Goal: Transaction & Acquisition: Purchase product/service

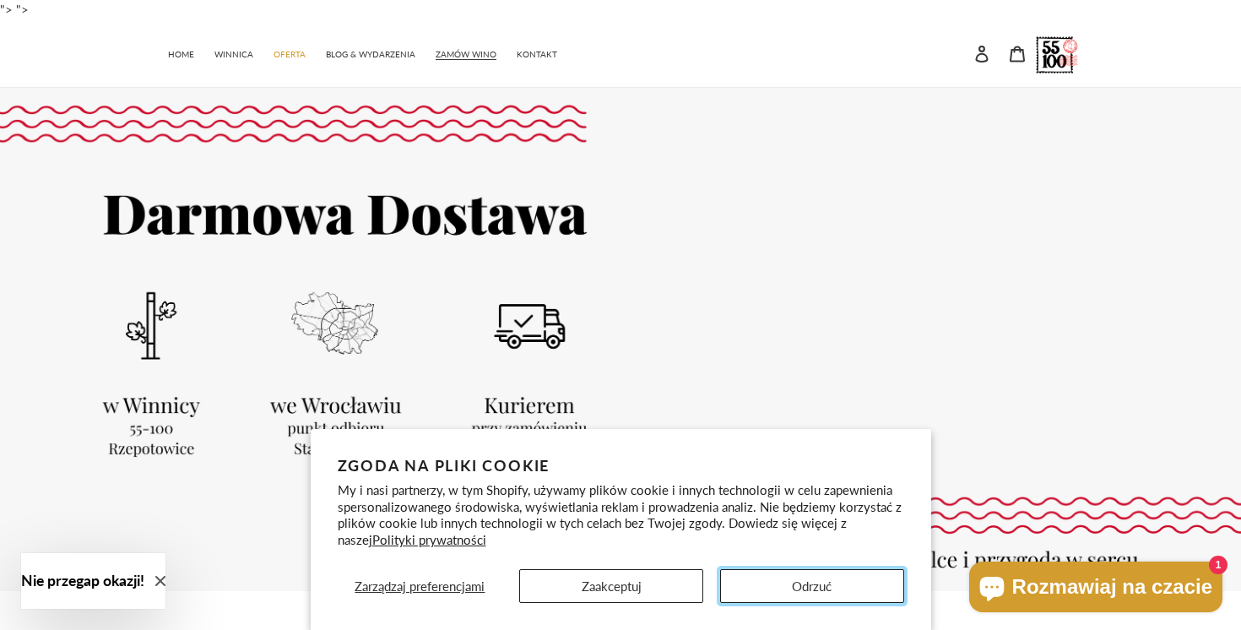
click at [778, 587] on button "Odrzuć" at bounding box center [812, 586] width 184 height 34
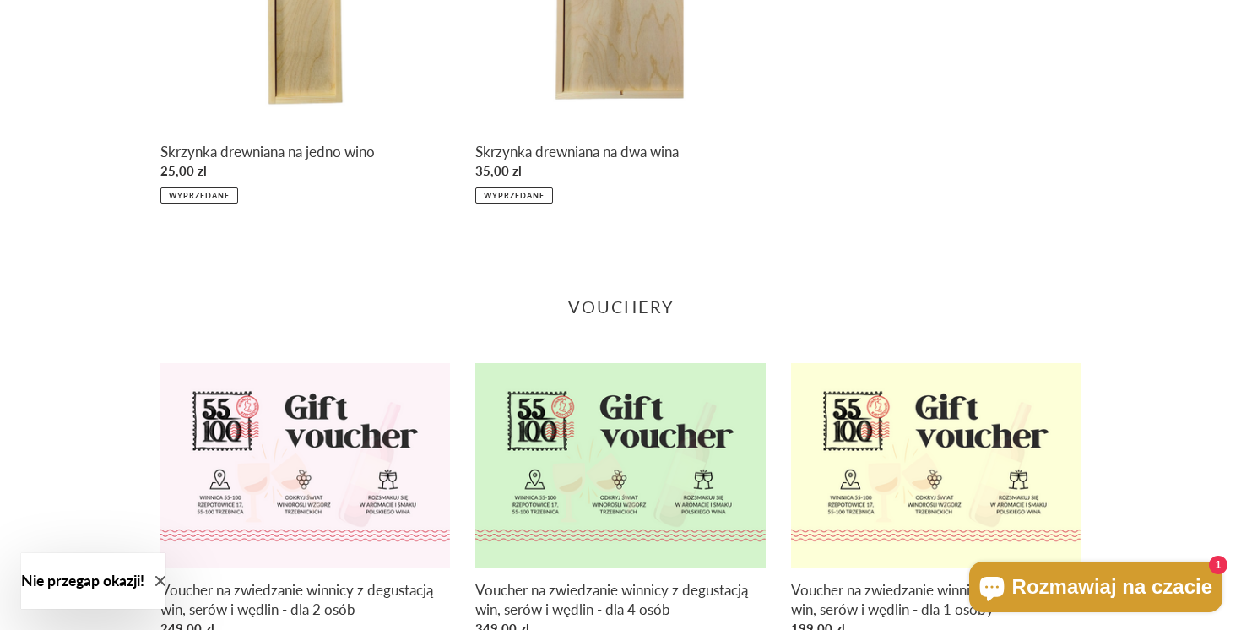
scroll to position [2399, 0]
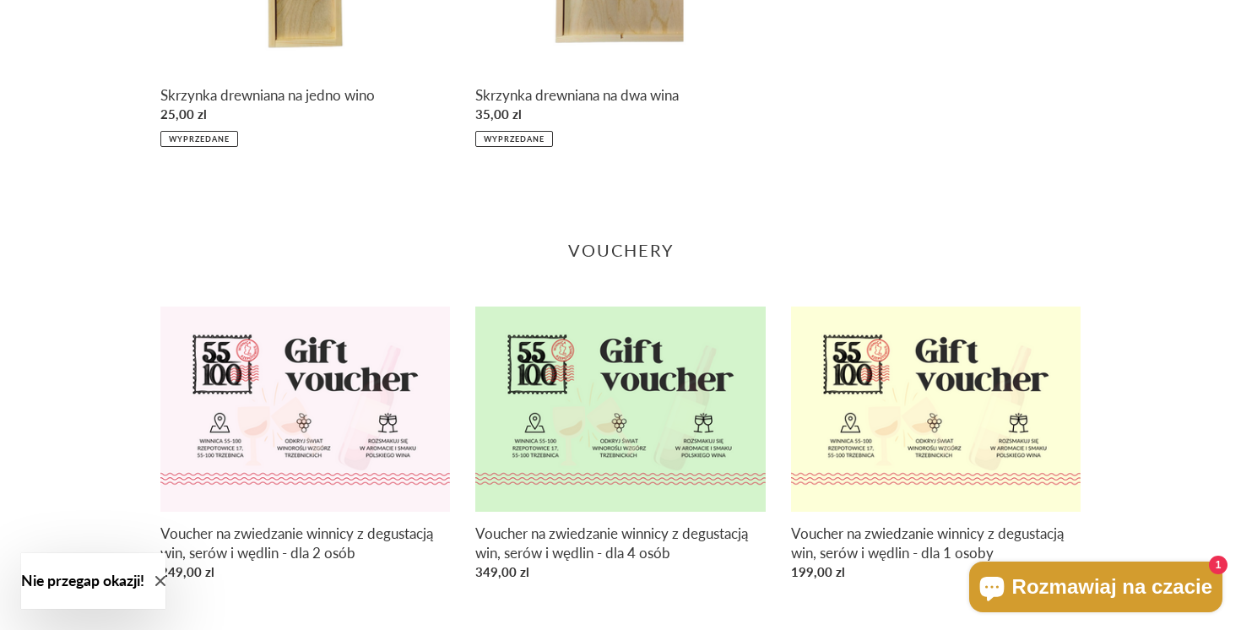
click at [165, 578] on icon "Close modal" at bounding box center [160, 581] width 10 height 10
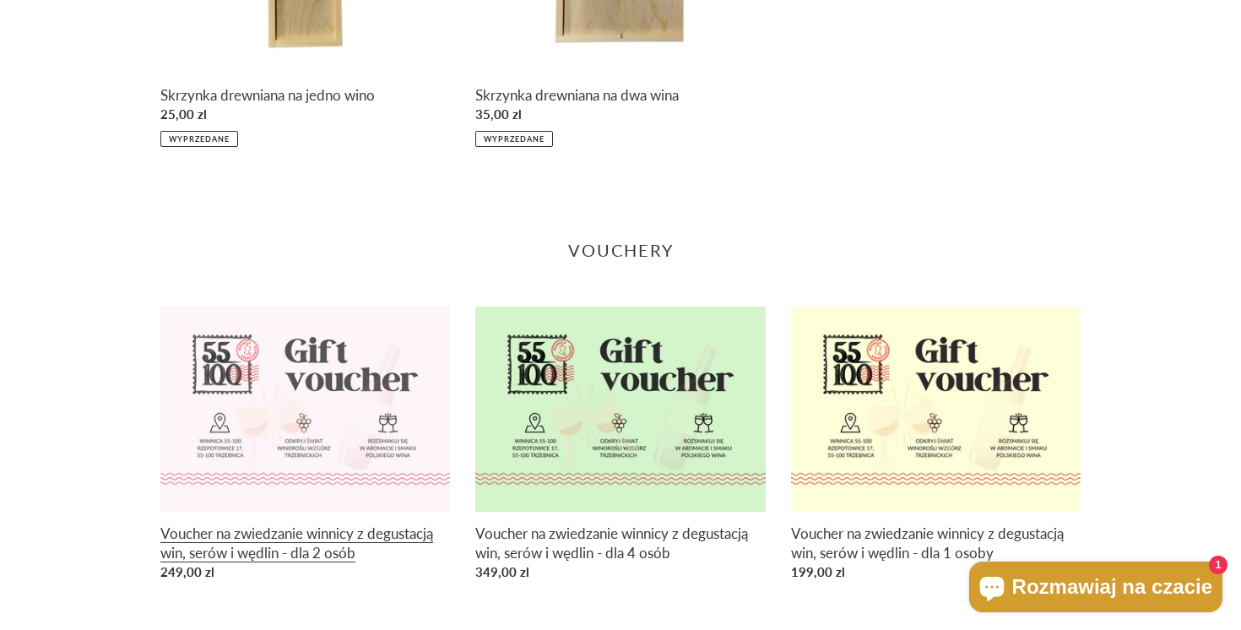
click at [224, 531] on link "Voucher na zwiedzanie winnicy z degustacją win, serów i wędlin - dla 2 osób" at bounding box center [304, 447] width 289 height 282
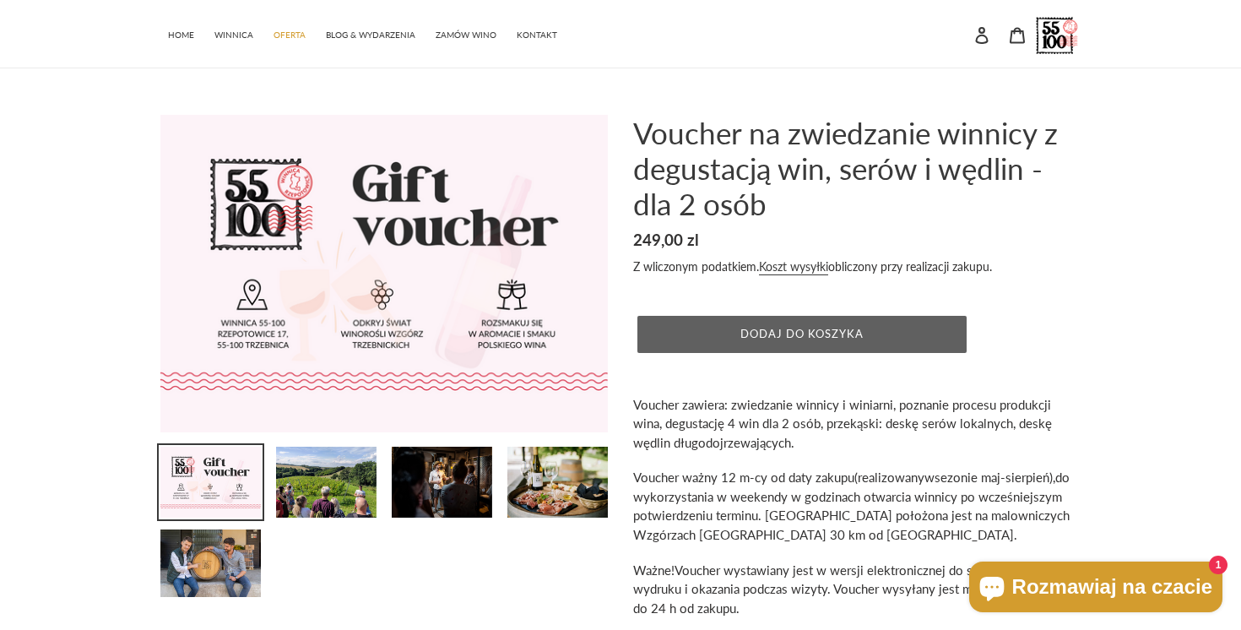
click at [813, 329] on span "Dodaj do koszyka" at bounding box center [802, 334] width 124 height 14
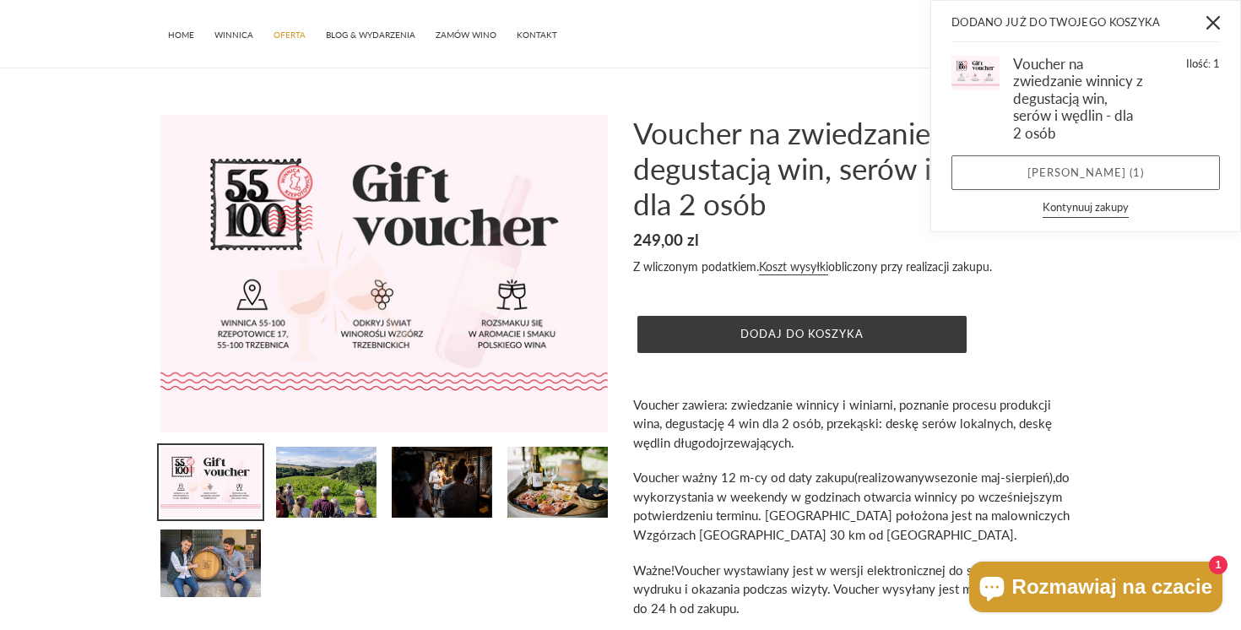
click at [1092, 171] on link "Zobacz koszyk ( 1 )" at bounding box center [1085, 172] width 268 height 35
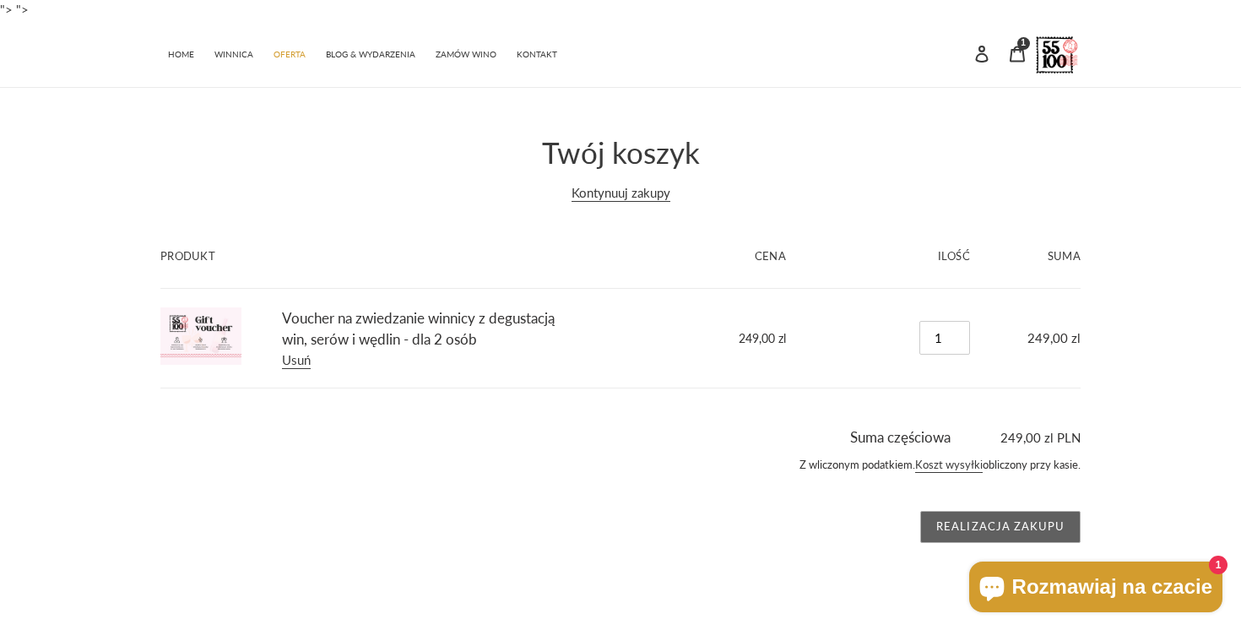
click at [966, 534] on input "Realizacja zakupu" at bounding box center [1000, 527] width 160 height 32
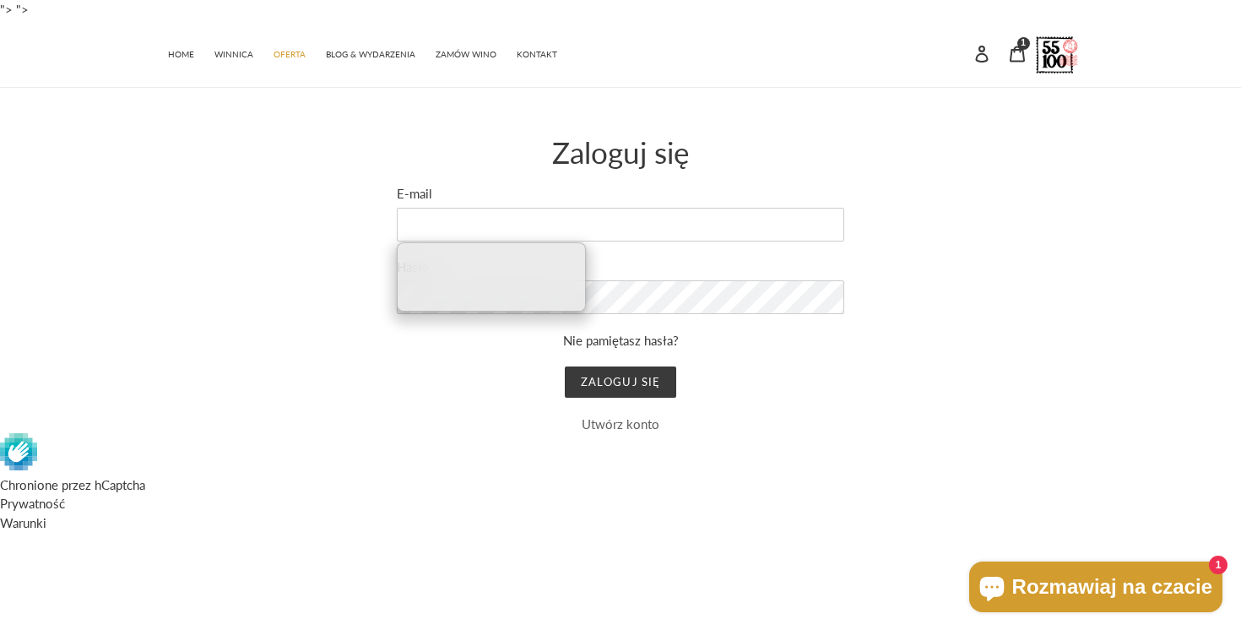
click at [614, 424] on link "Utwórz konto" at bounding box center [621, 423] width 78 height 15
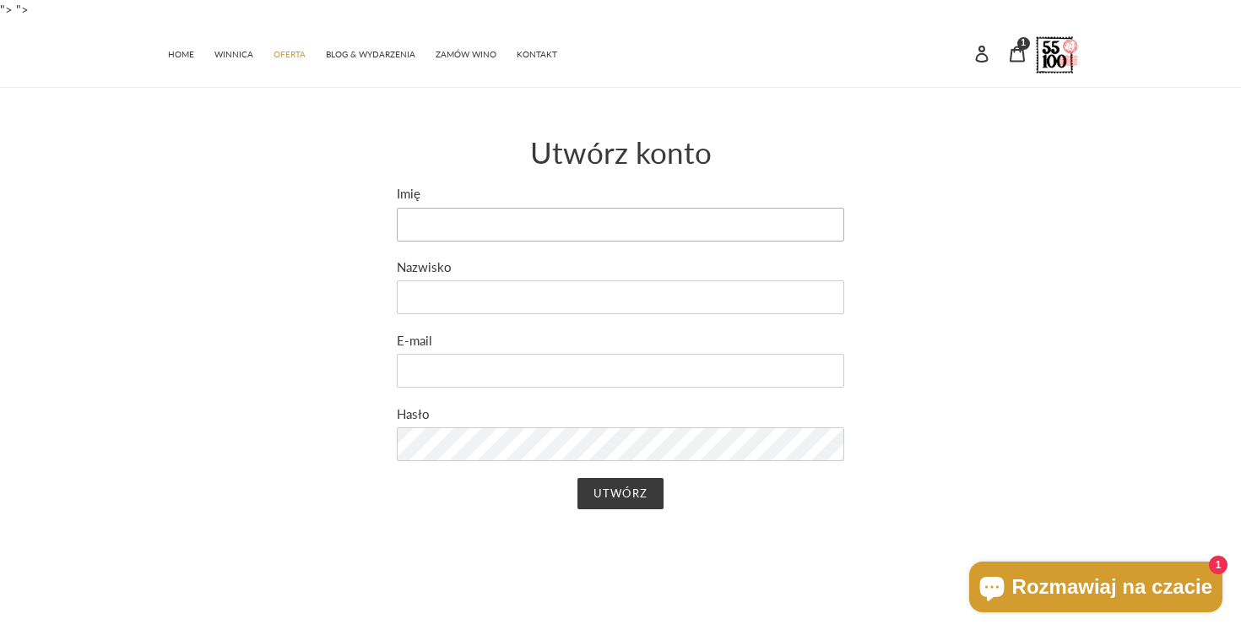
click at [599, 224] on input "Imię" at bounding box center [620, 225] width 447 height 34
type input "[PERSON_NAME]"
type input "X"
type input "[PERSON_NAME]"
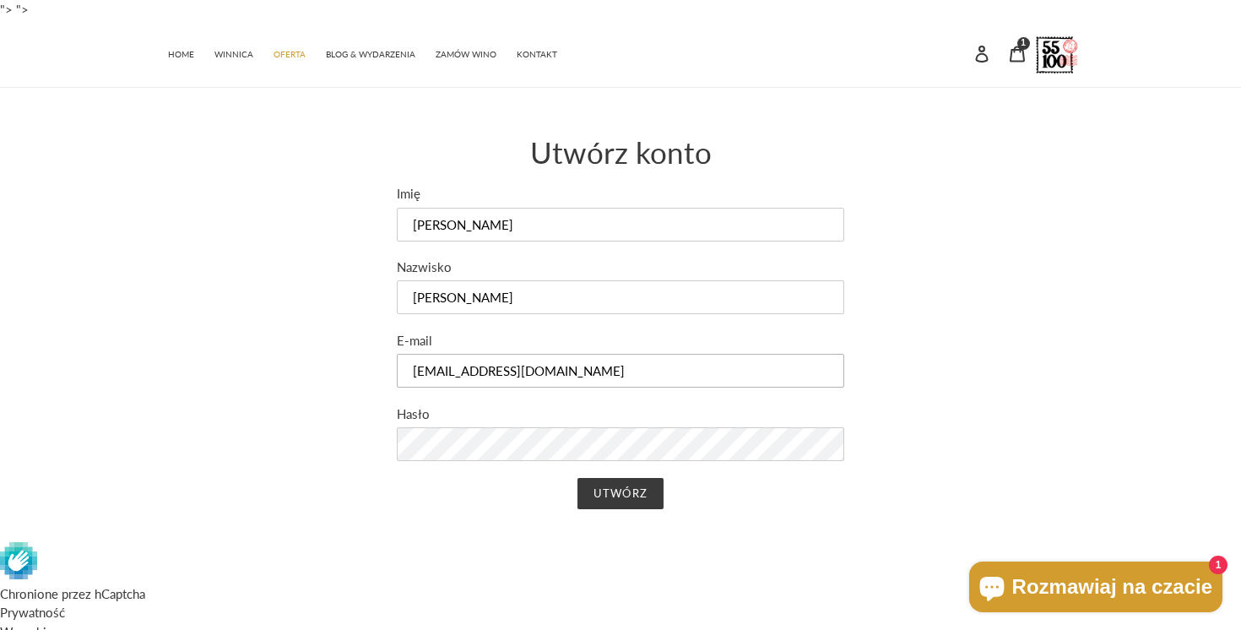
type input "[EMAIL_ADDRESS][DOMAIN_NAME]"
click at [541, 473] on form "Imię Rafał Nazwisko Zubik E-mail zubikrafal@gmail.com Hasło Utwórz" at bounding box center [620, 355] width 447 height 342
click at [630, 484] on input "Utwórz" at bounding box center [619, 494] width 85 height 32
